Goal: Transaction & Acquisition: Purchase product/service

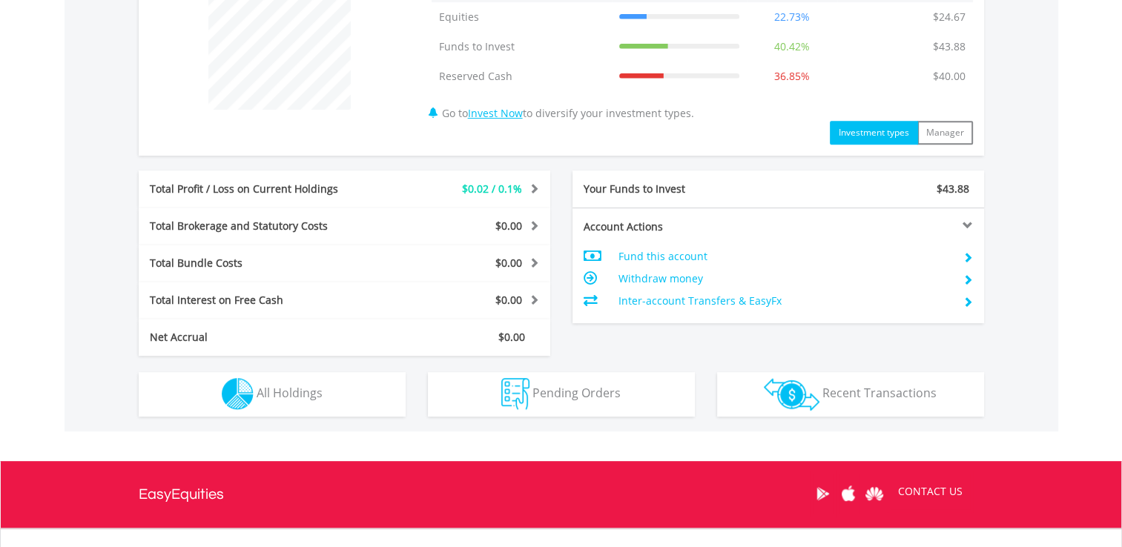
scroll to position [735, 0]
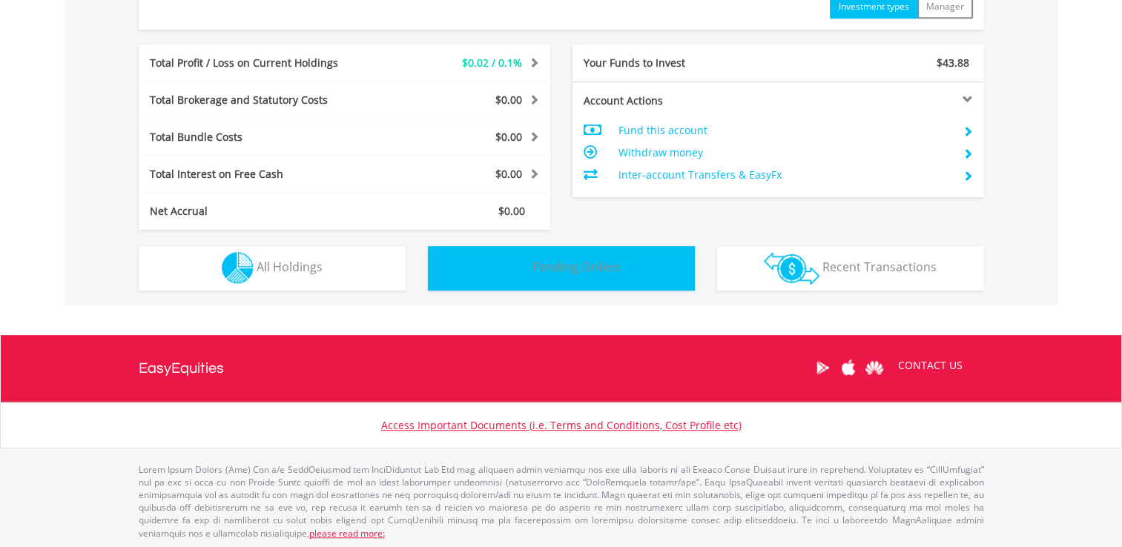
click at [555, 268] on span "Pending Orders" at bounding box center [576, 267] width 88 height 16
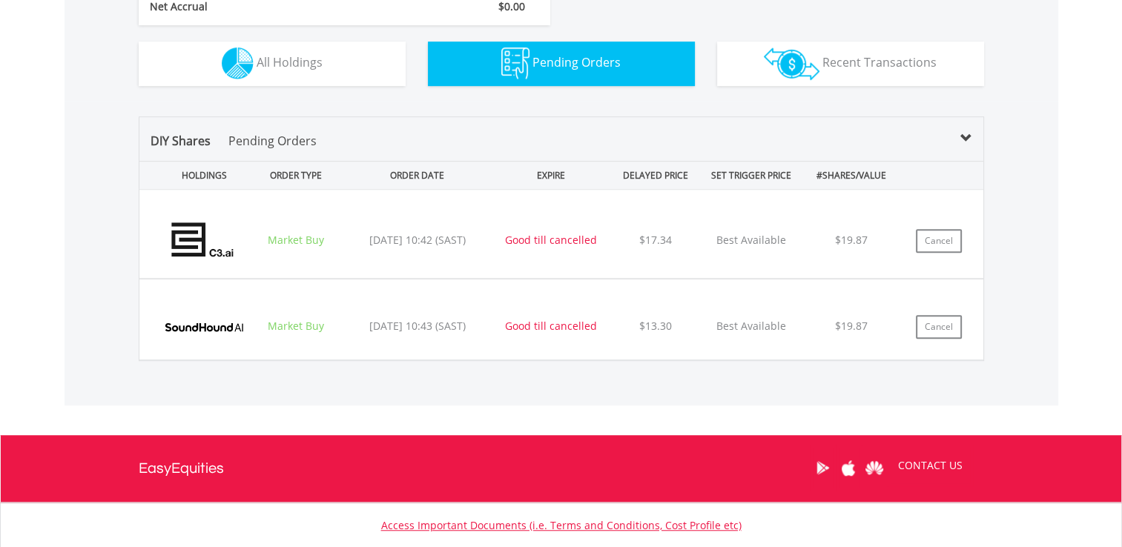
scroll to position [1038, 0]
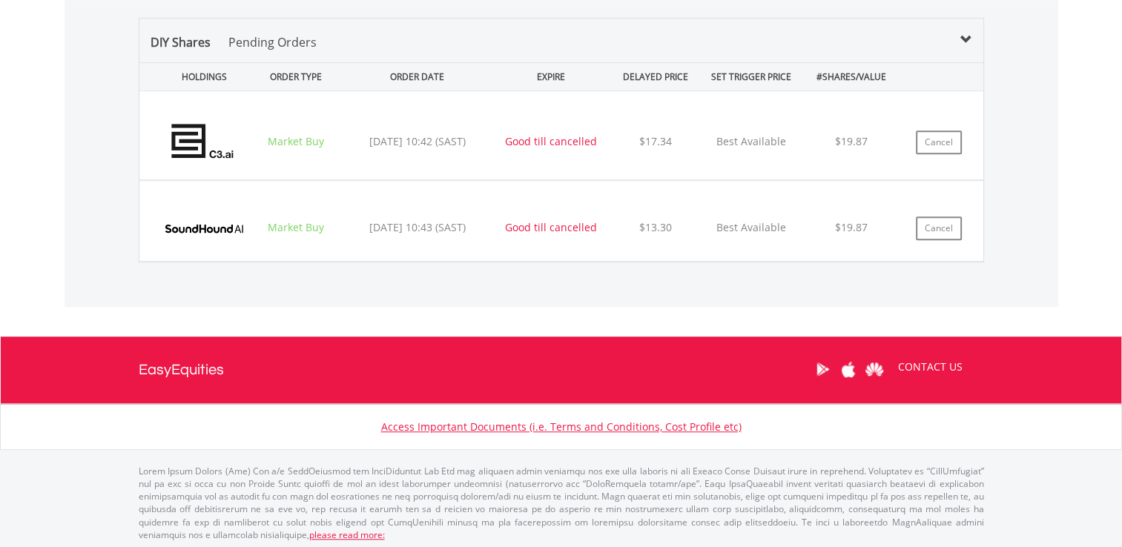
click at [1031, 254] on div "DIY Shares Pending Orders HOLDINGS ORDER TYPE ORDER DATE EXPIRE DELAYED PRICE S…" at bounding box center [562, 154] width 994 height 305
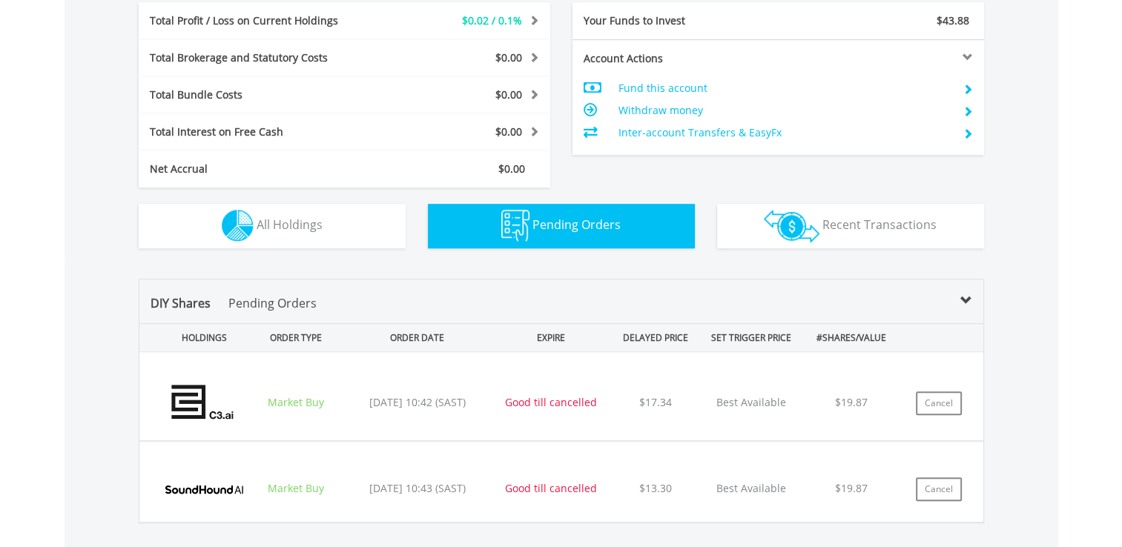
scroll to position [741, 0]
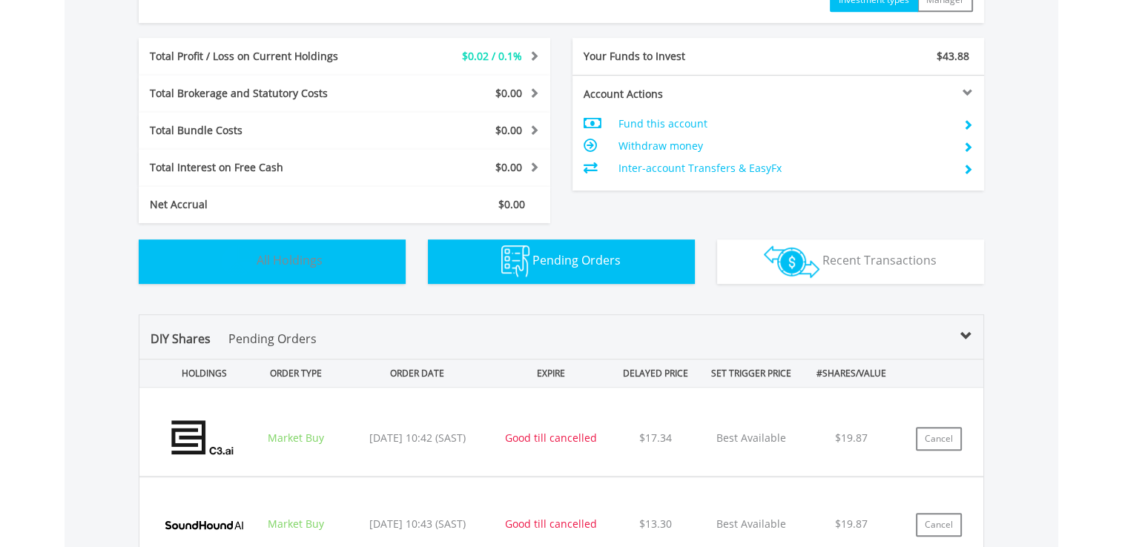
click at [294, 255] on span "All Holdings" at bounding box center [290, 260] width 66 height 16
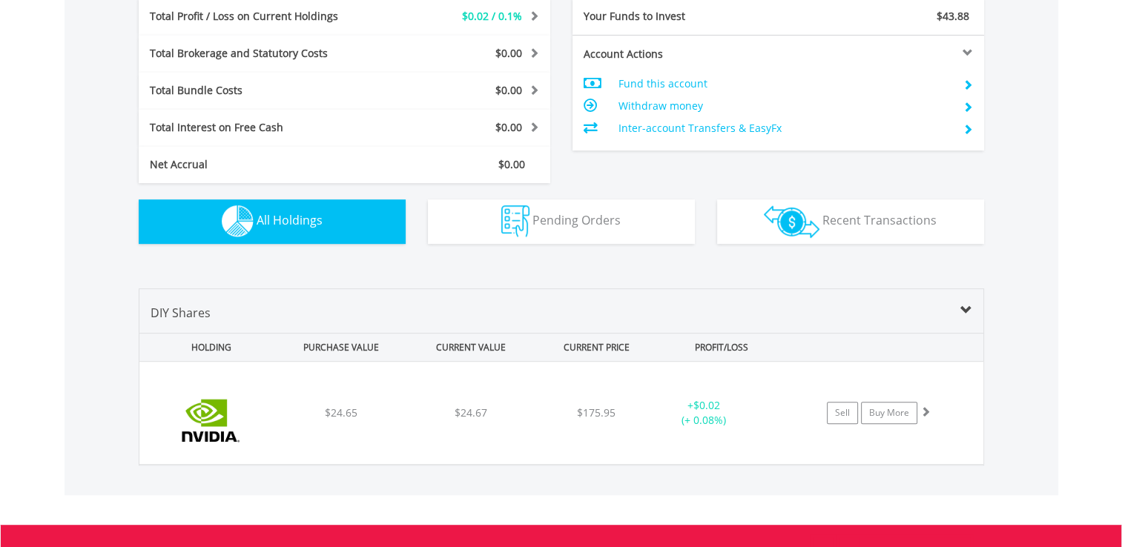
scroll to position [890, 0]
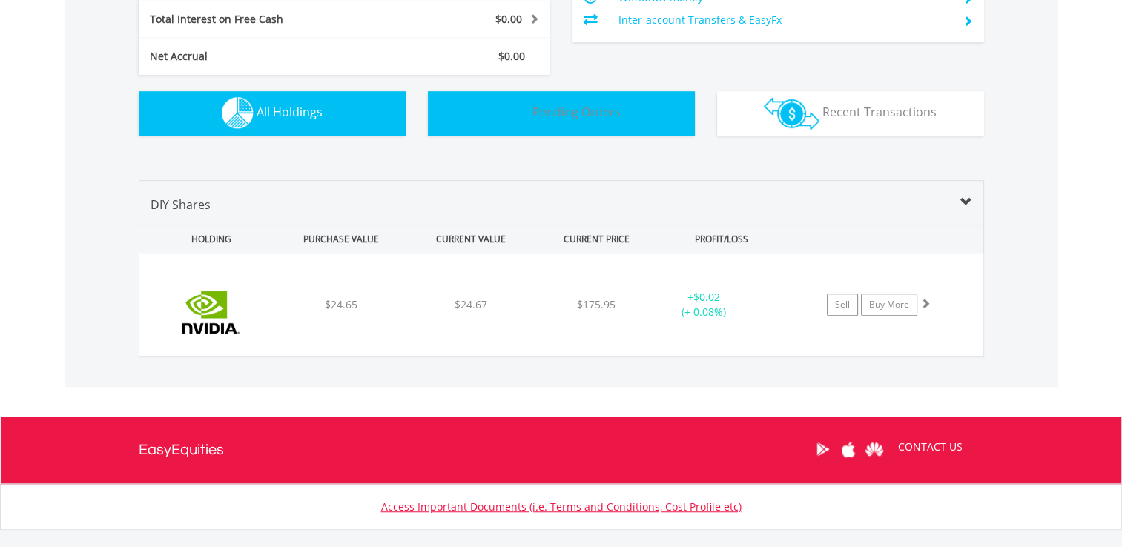
click at [586, 114] on span "Pending Orders" at bounding box center [576, 112] width 88 height 16
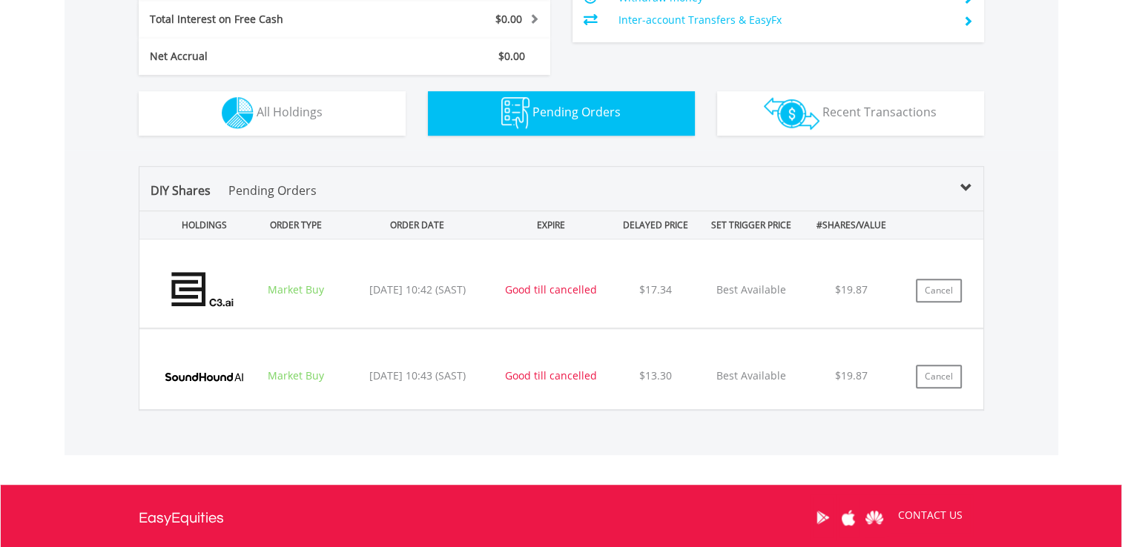
click at [179, 289] on img at bounding box center [204, 291] width 94 height 66
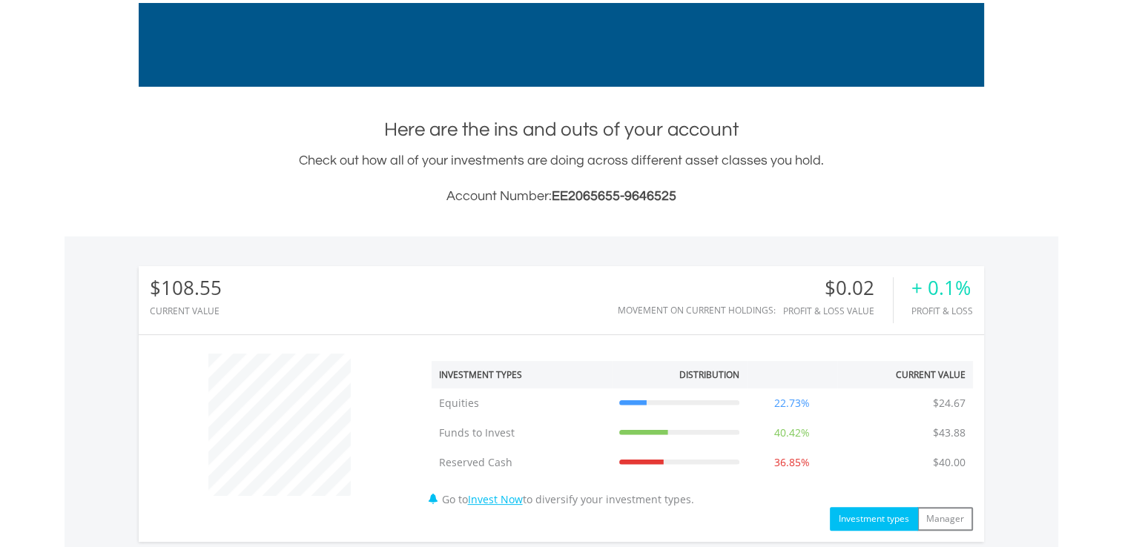
scroll to position [0, 0]
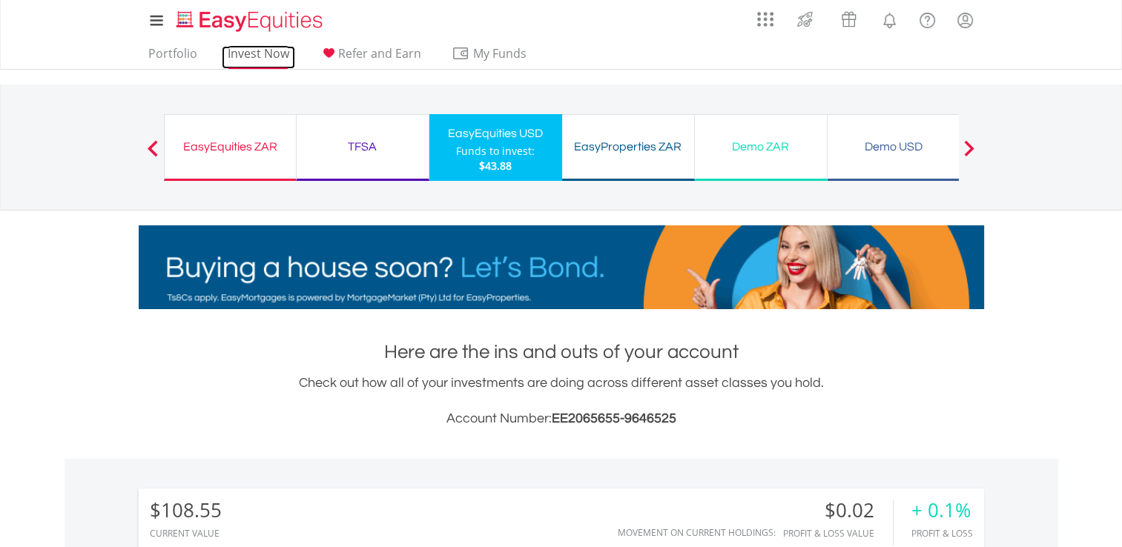
click at [260, 58] on link "Invest Now" at bounding box center [258, 57] width 73 height 23
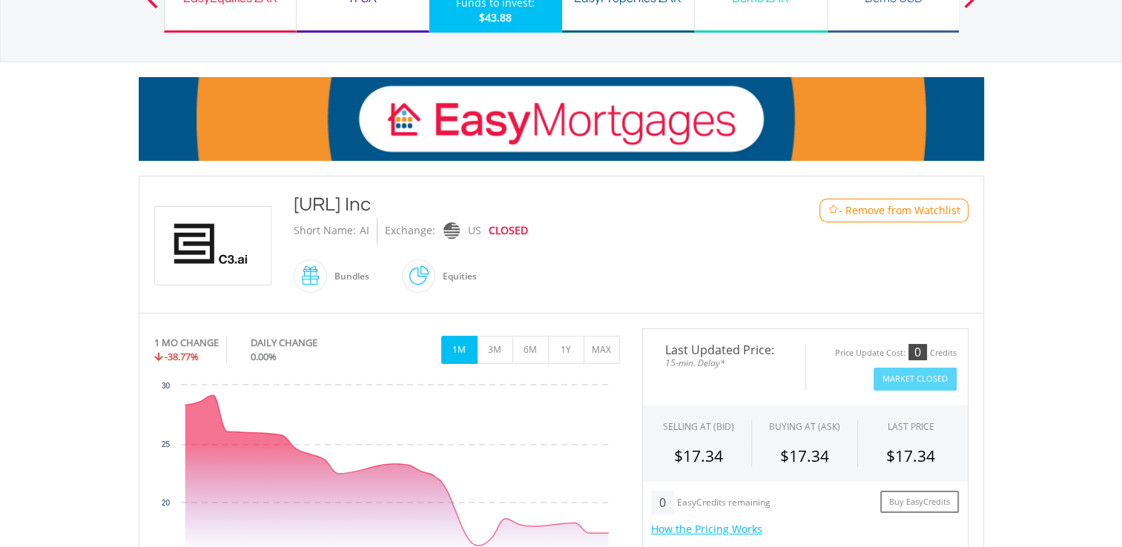
scroll to position [222, 0]
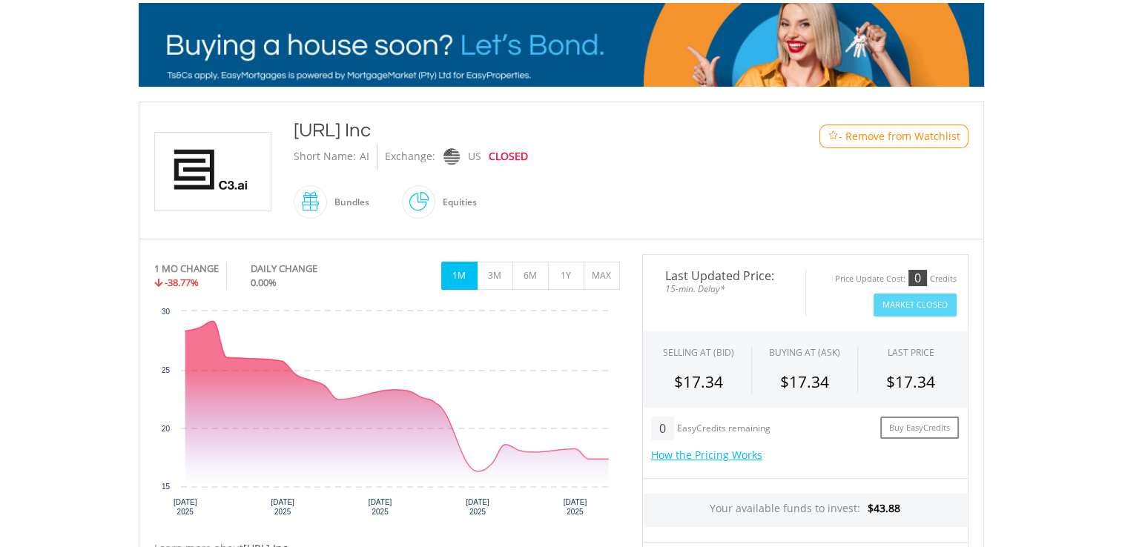
click at [469, 160] on div "US" at bounding box center [474, 157] width 13 height 26
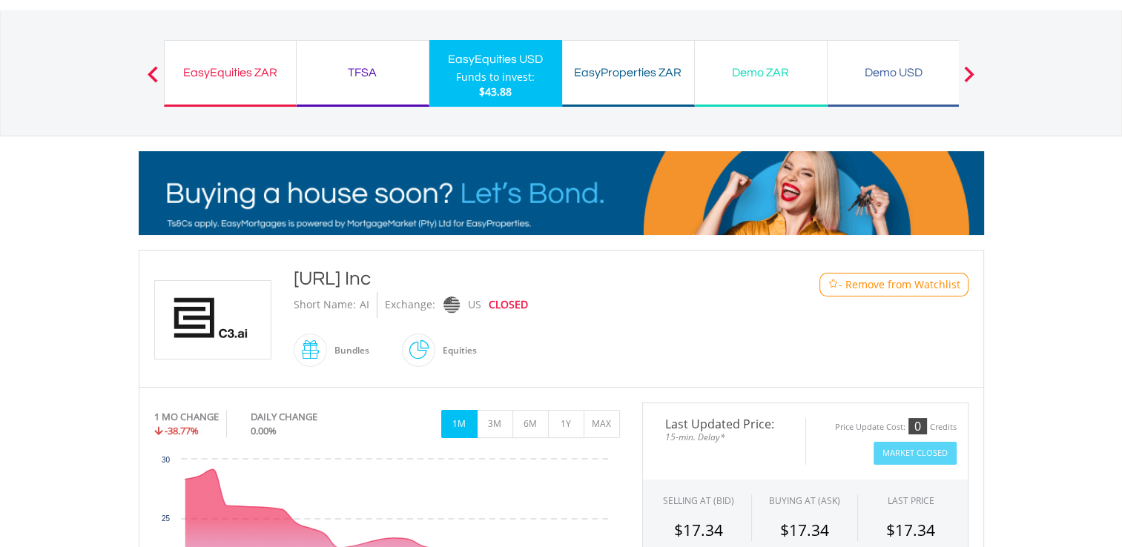
scroll to position [0, 0]
